Goal: Check status: Check status

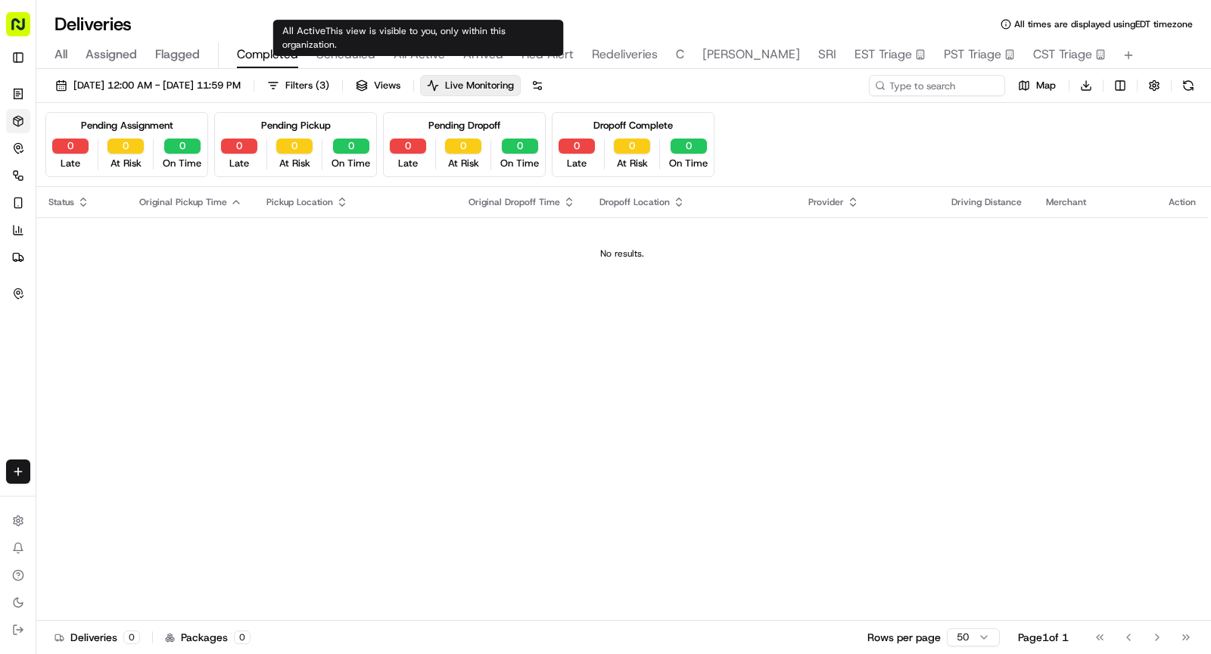
click at [356, 53] on span "Scheduled" at bounding box center [345, 54] width 59 height 18
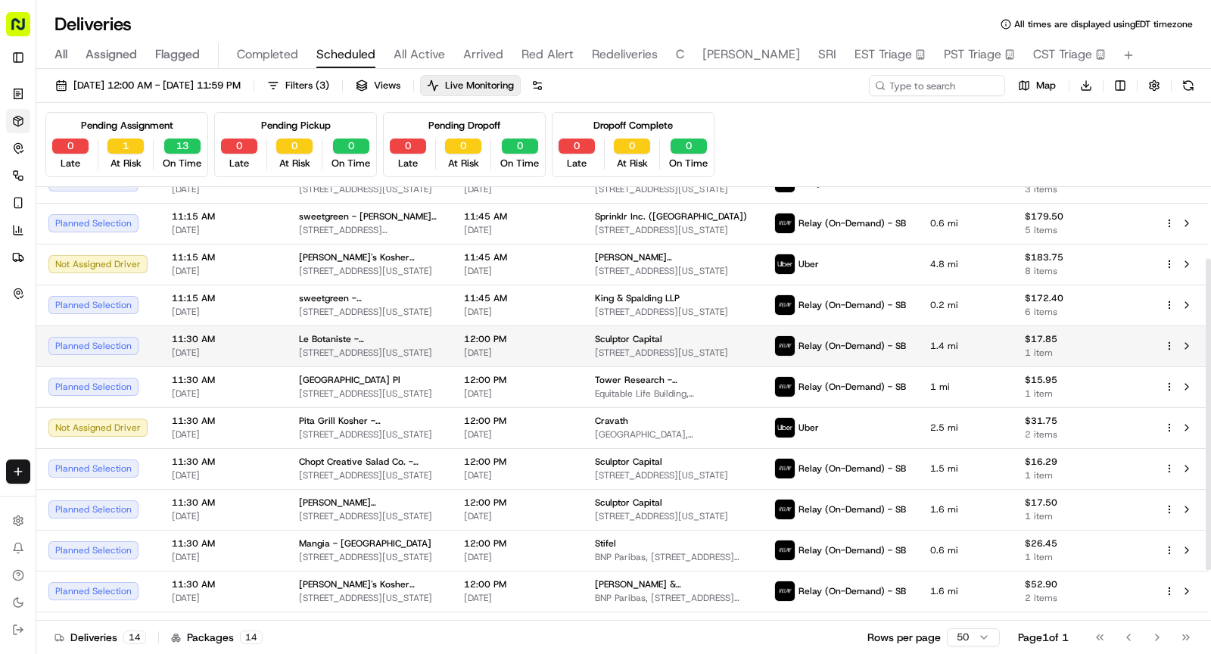
scroll to position [168, 0]
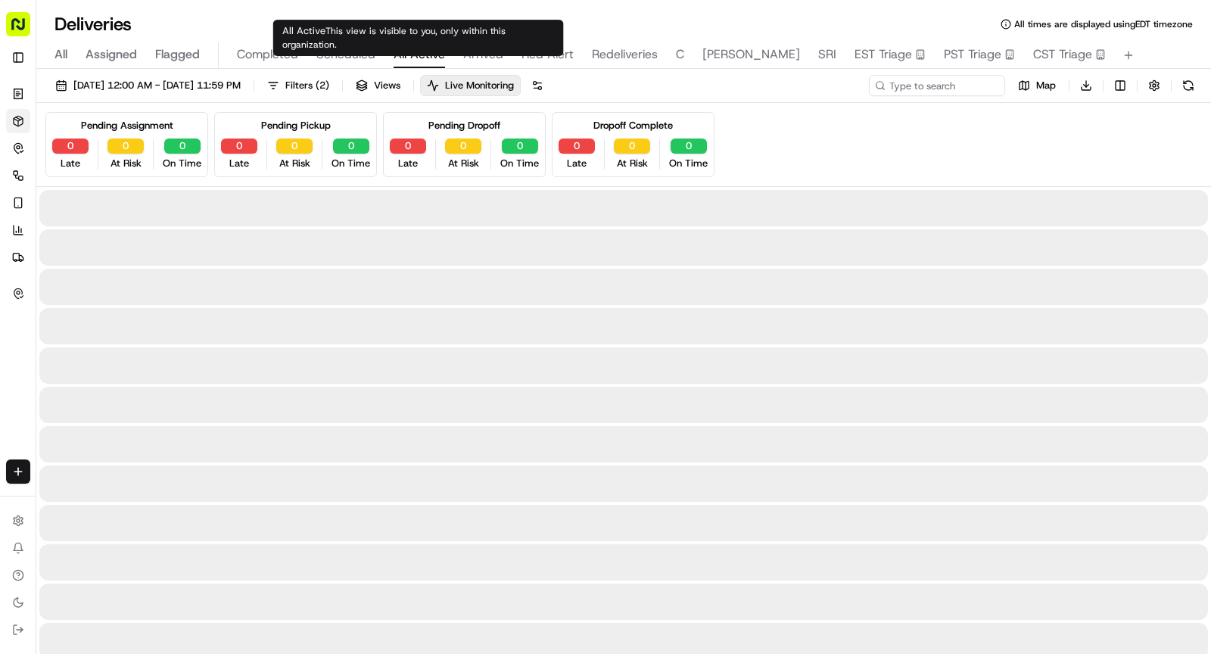
click at [421, 55] on span "All Active" at bounding box center [419, 54] width 51 height 18
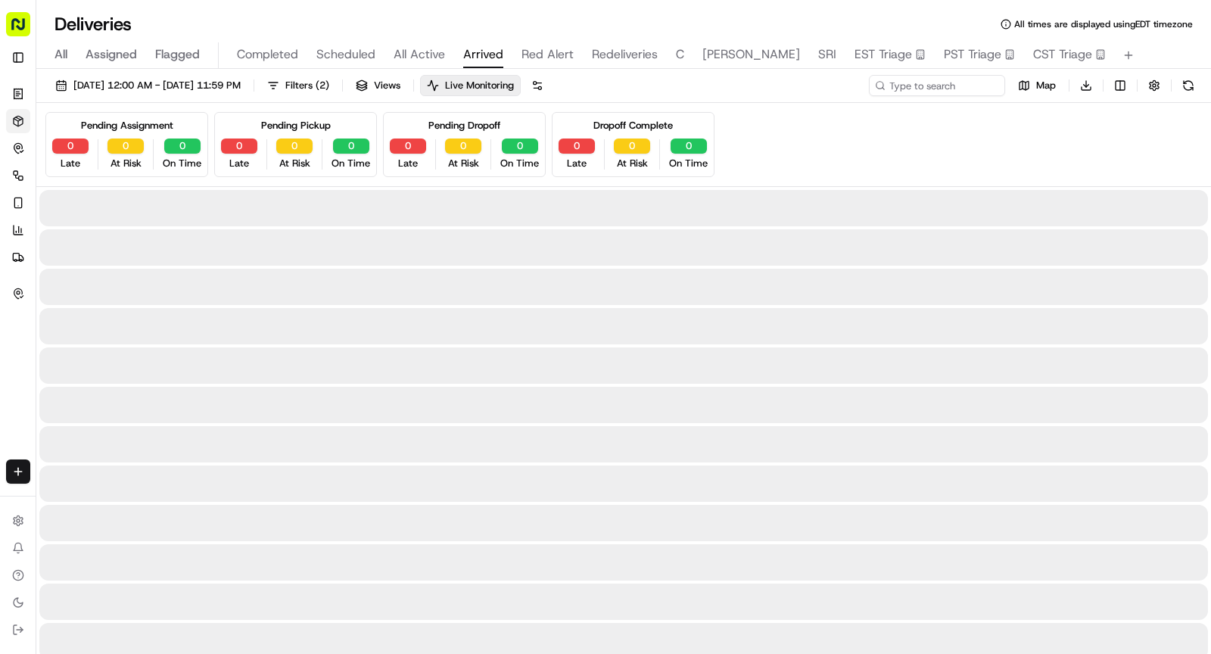
click at [478, 54] on span "Arrived" at bounding box center [483, 54] width 40 height 18
click at [371, 53] on span "Scheduled" at bounding box center [345, 54] width 59 height 18
